Goal: Task Accomplishment & Management: Use online tool/utility

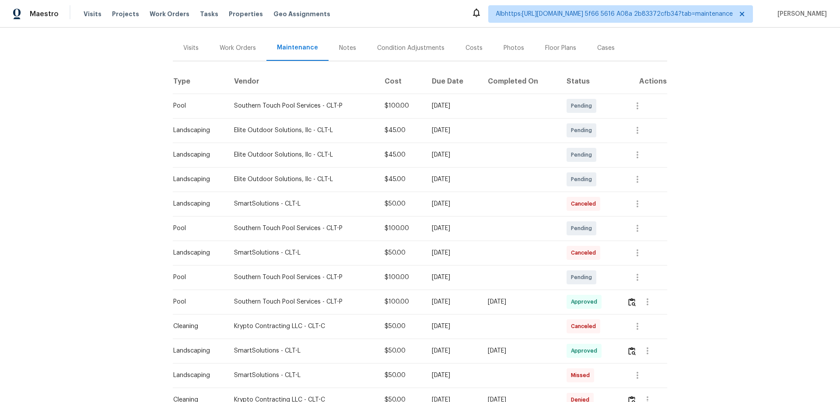
scroll to position [131, 0]
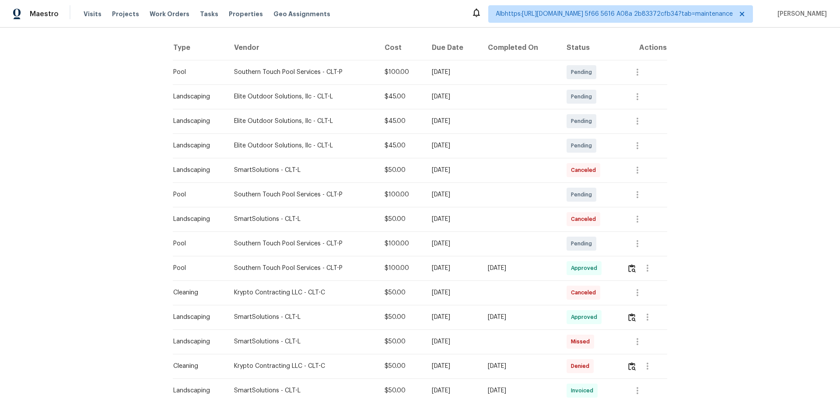
click at [819, 205] on div "Back to all projects 1047 Mallard Dr, Rock Hill, SC 29732 4 Beds | 3 Baths | To…" at bounding box center [420, 215] width 840 height 375
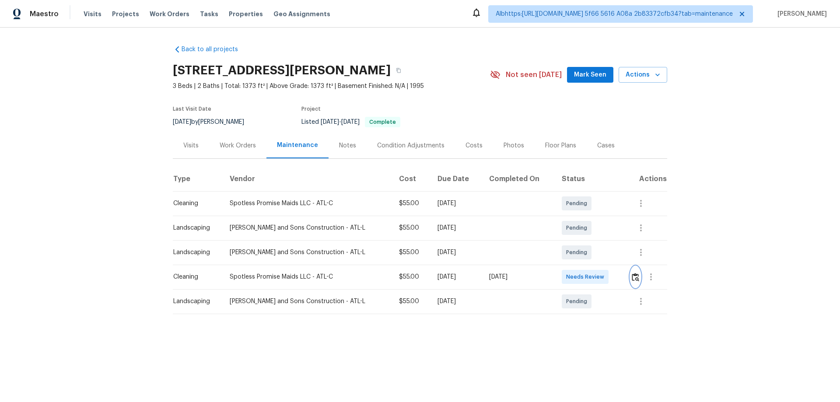
click at [632, 278] on img "button" at bounding box center [635, 277] width 7 height 8
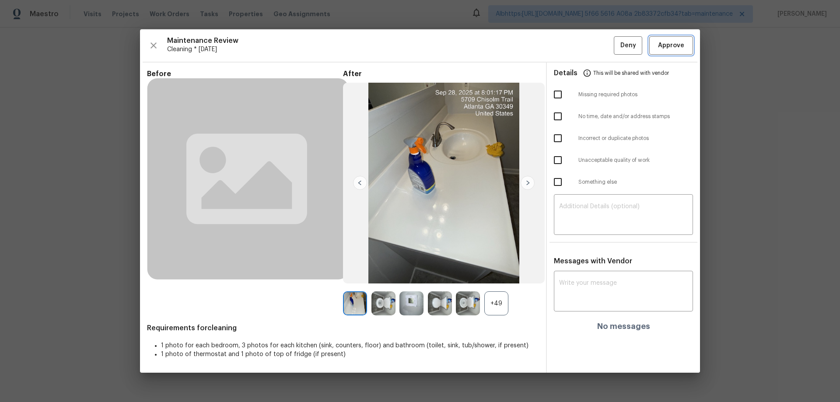
click at [668, 41] on span "Approve" at bounding box center [671, 45] width 26 height 11
